Goal: Ask a question

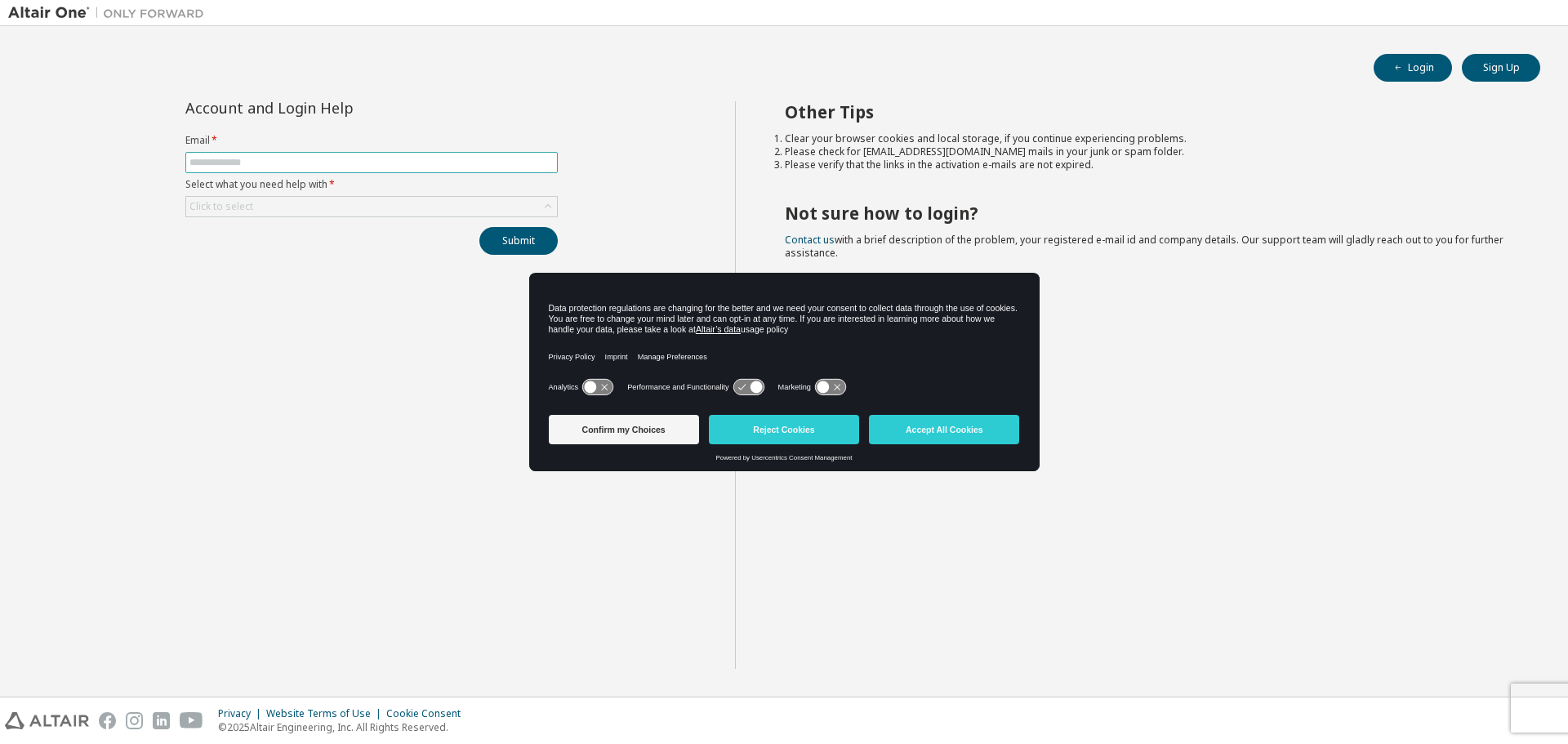
click at [366, 160] on input "text" at bounding box center [371, 163] width 364 height 13
click at [644, 422] on button "Confirm my Choices" at bounding box center [624, 429] width 150 height 29
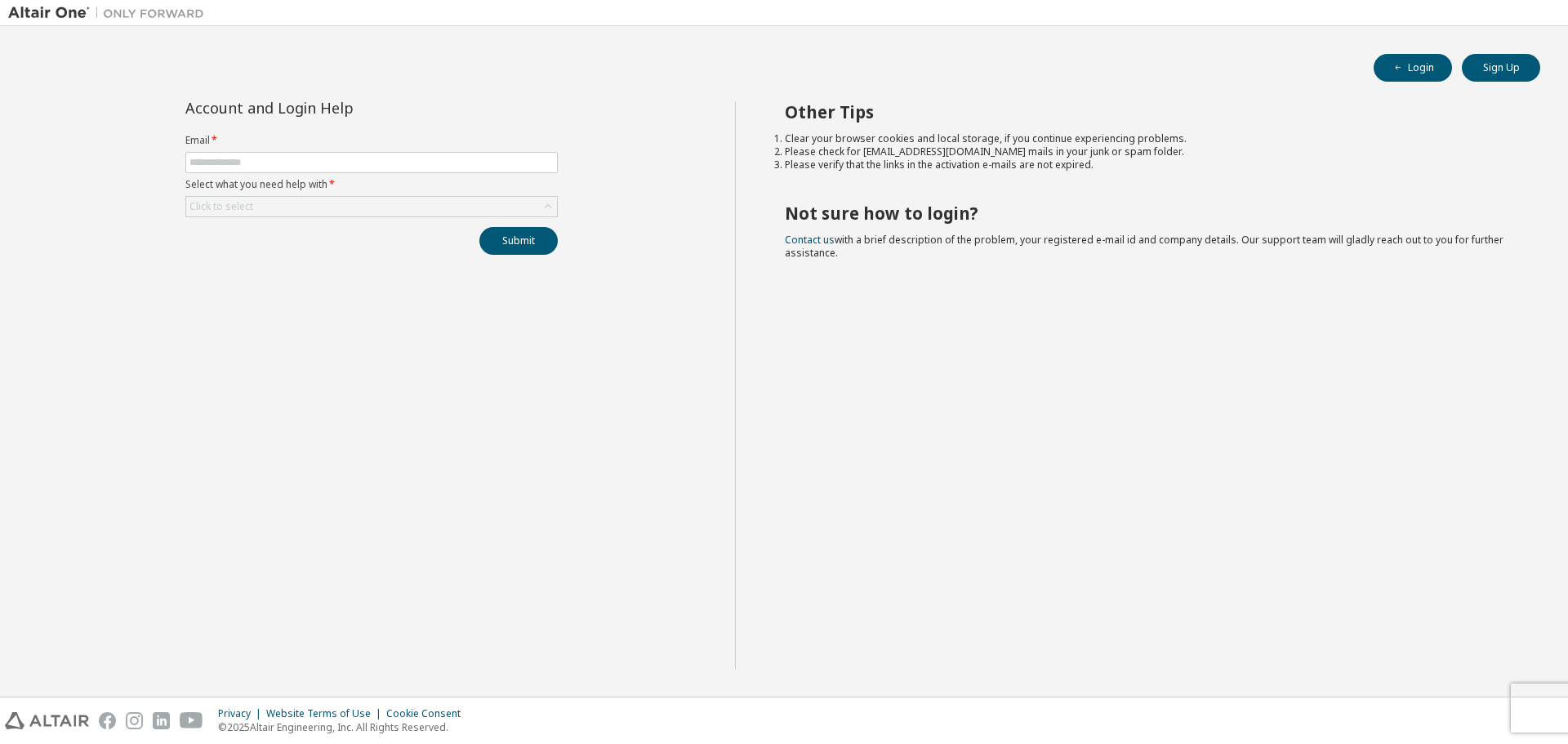
click at [446, 174] on form "Email * Select what you need help with * Click to select" at bounding box center [372, 175] width 372 height 84
click at [461, 164] on input "text" at bounding box center [371, 163] width 364 height 13
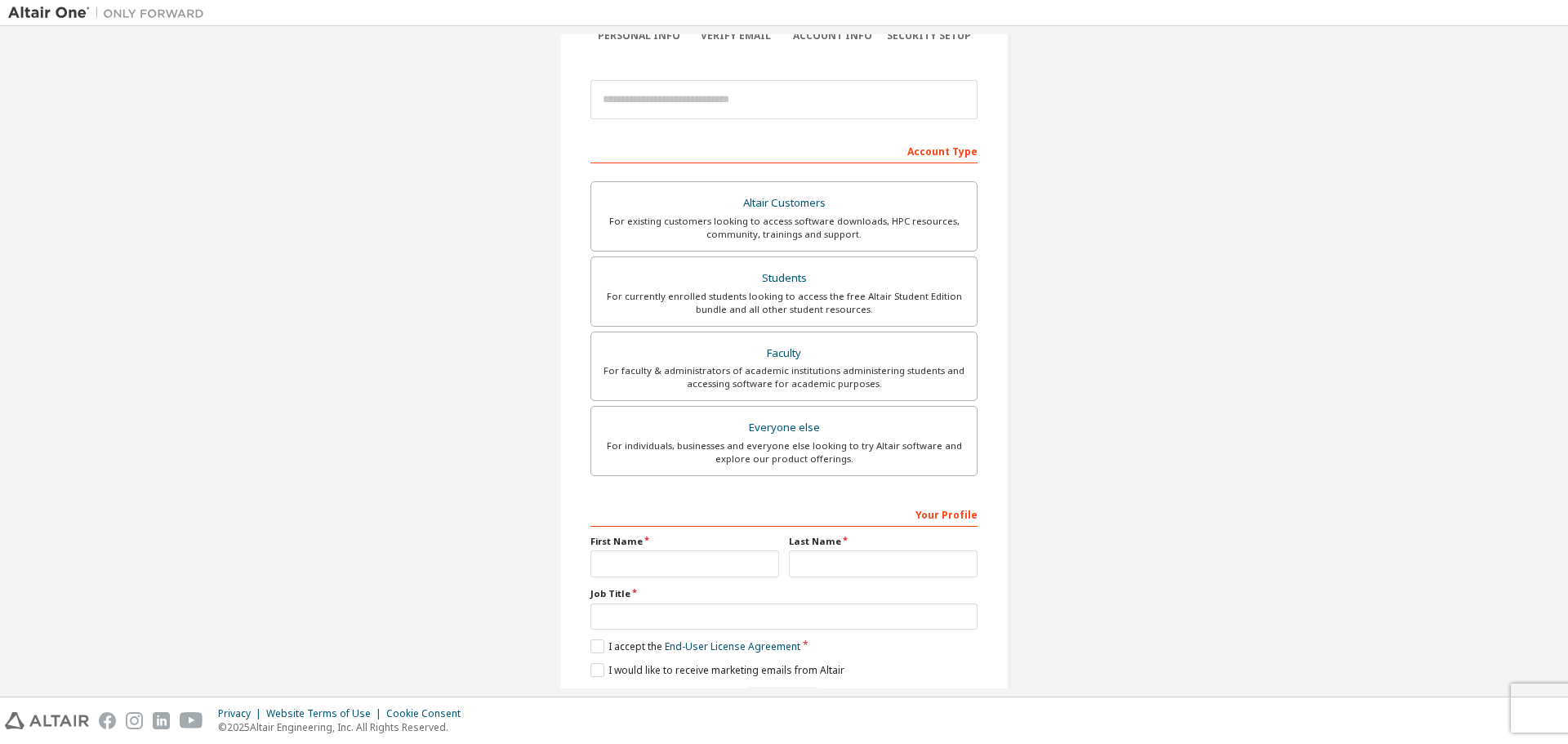
scroll to position [211, 0]
